Goal: Task Accomplishment & Management: Manage account settings

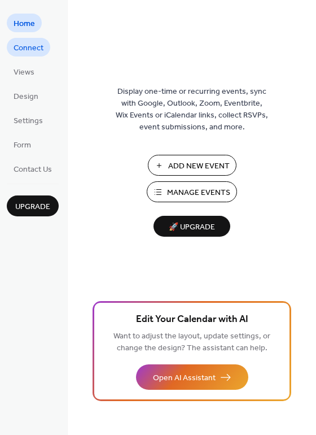
click at [36, 52] on span "Connect" at bounding box center [29, 48] width 30 height 12
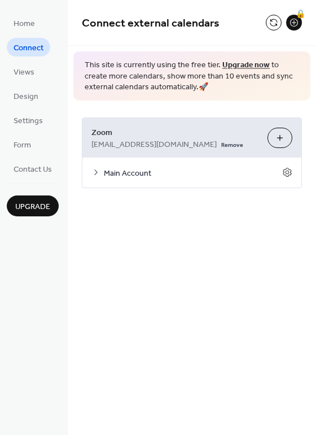
click at [281, 140] on button "Customize" at bounding box center [280, 138] width 25 height 20
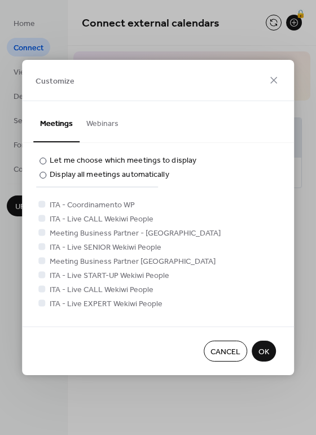
scroll to position [254, 0]
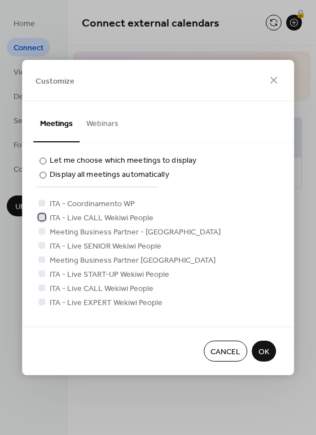
click at [42, 216] on icon at bounding box center [42, 217] width 5 height 5
click at [41, 287] on div at bounding box center [41, 287] width 7 height 7
click at [40, 301] on div at bounding box center [41, 301] width 7 height 7
click at [269, 352] on button "OK" at bounding box center [264, 351] width 24 height 21
